Goal: Navigation & Orientation: Go to known website

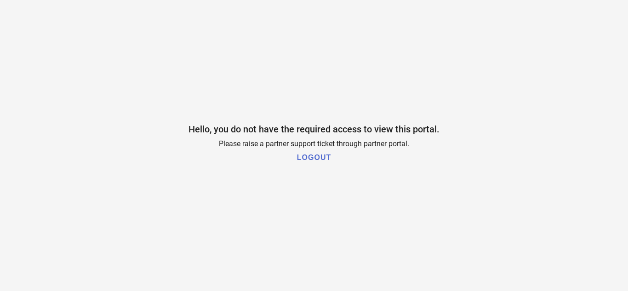
click at [326, 155] on h1 "LOGOUT" at bounding box center [314, 158] width 34 height 8
